Goal: Navigation & Orientation: Find specific page/section

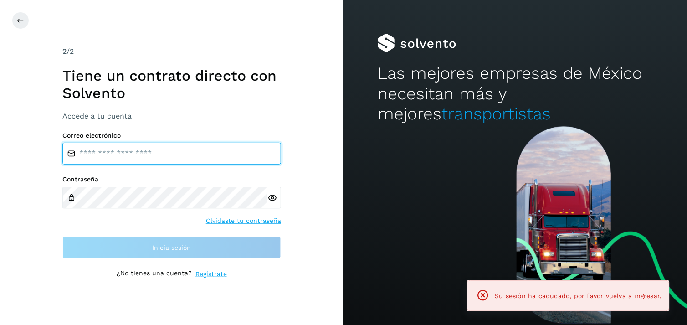
type input "**********"
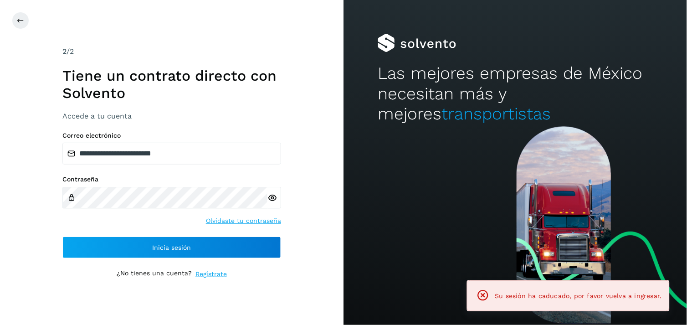
click at [102, 221] on div "Contraseña Olvidaste tu contraseña" at bounding box center [171, 200] width 219 height 50
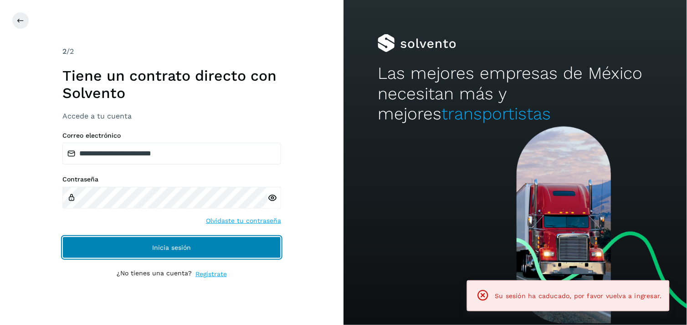
click at [114, 249] on button "Inicia sesión" at bounding box center [171, 247] width 219 height 22
